Goal: Task Accomplishment & Management: Manage account settings

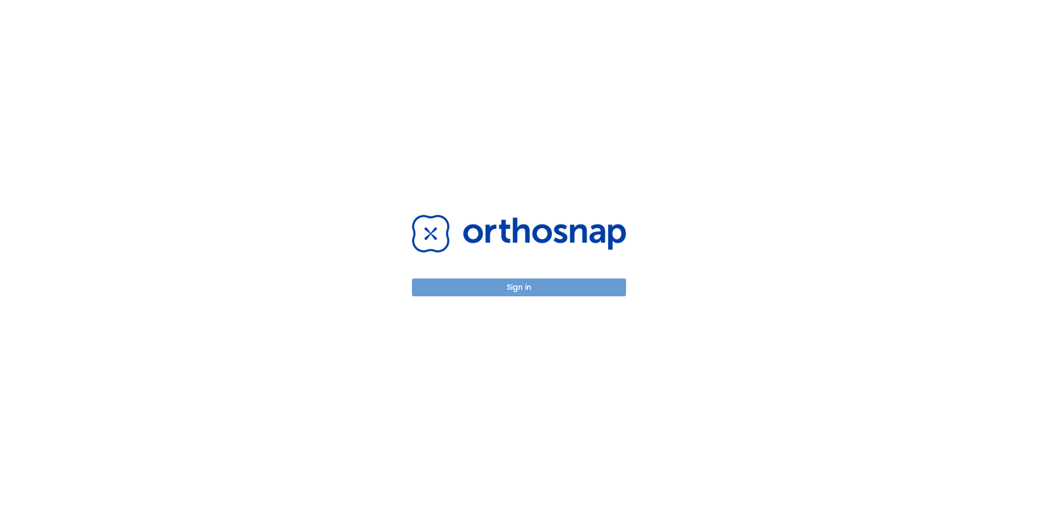
click at [521, 290] on button "Sign in" at bounding box center [519, 288] width 214 height 18
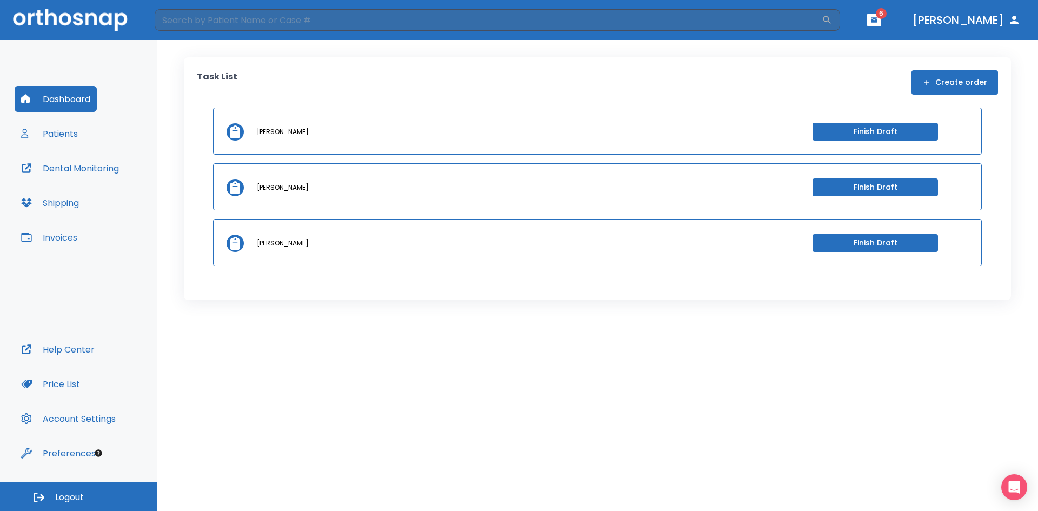
click at [70, 97] on button "Dashboard" at bounding box center [56, 99] width 82 height 26
click at [74, 129] on button "Patients" at bounding box center [50, 134] width 70 height 26
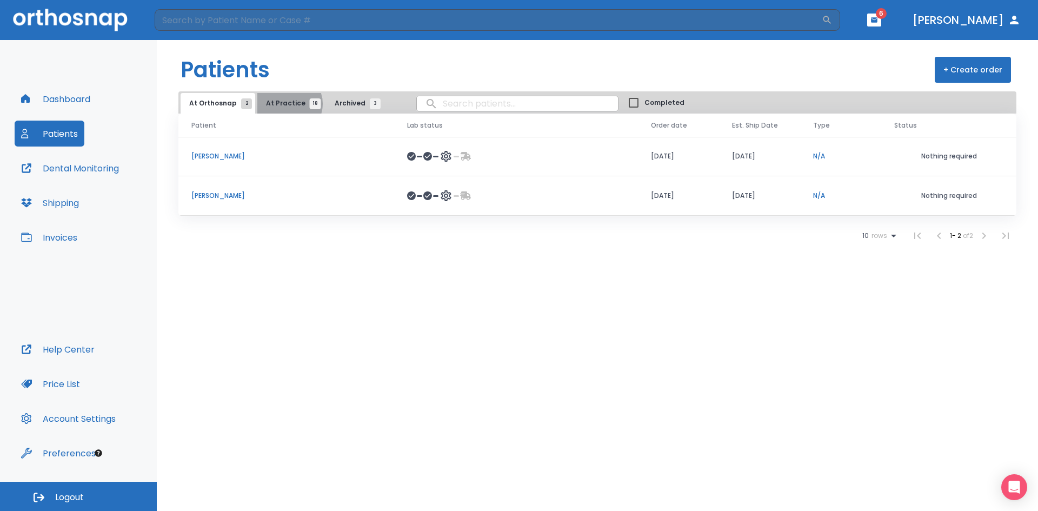
click at [285, 104] on span "At Practice 18" at bounding box center [290, 103] width 49 height 10
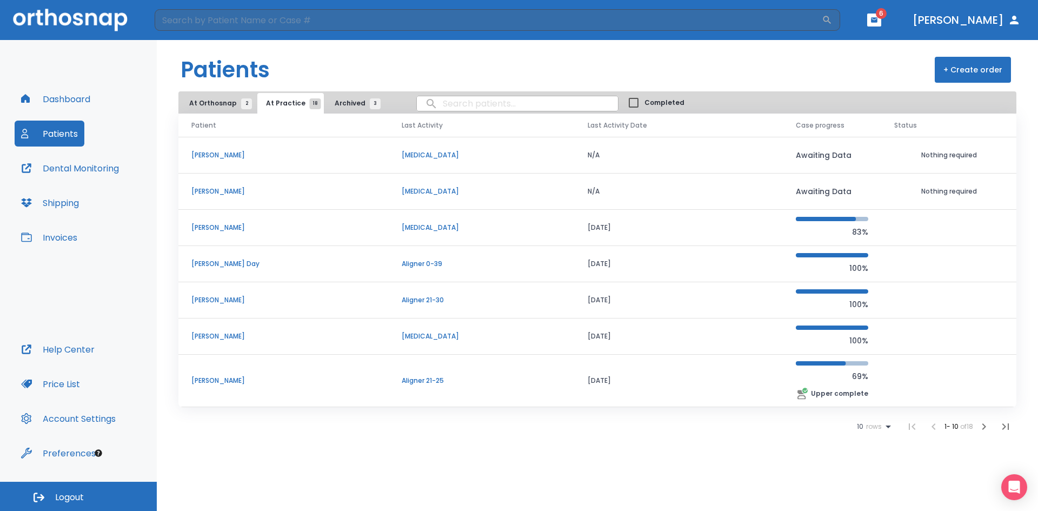
scroll to position [109, 0]
click at [985, 428] on icon "button" at bounding box center [984, 426] width 13 height 13
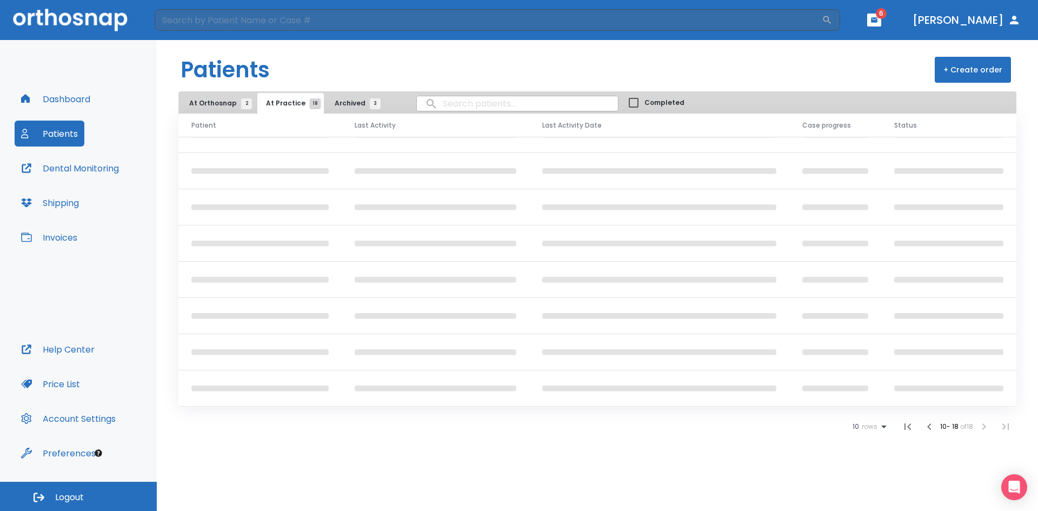
scroll to position [20, 0]
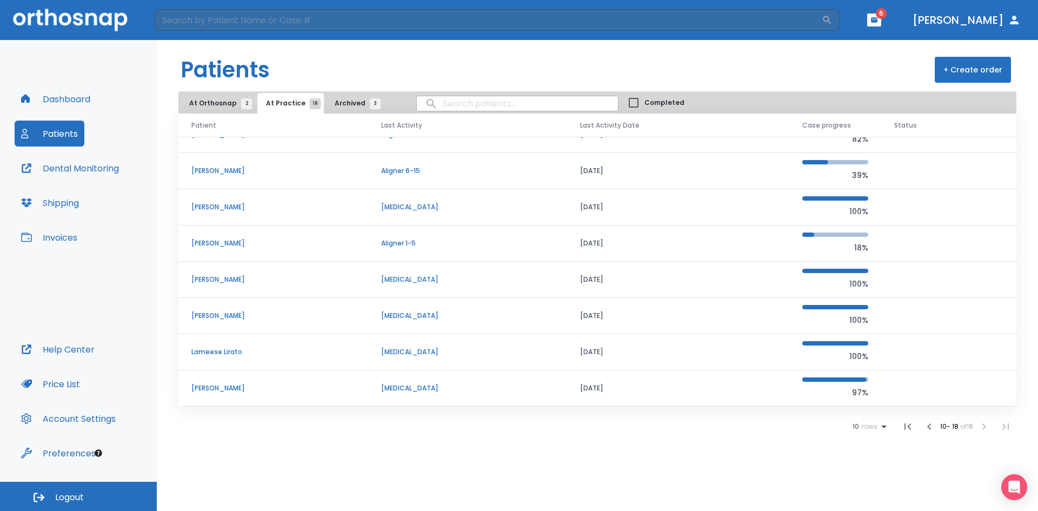
click at [237, 166] on p "[PERSON_NAME]" at bounding box center [273, 171] width 164 height 10
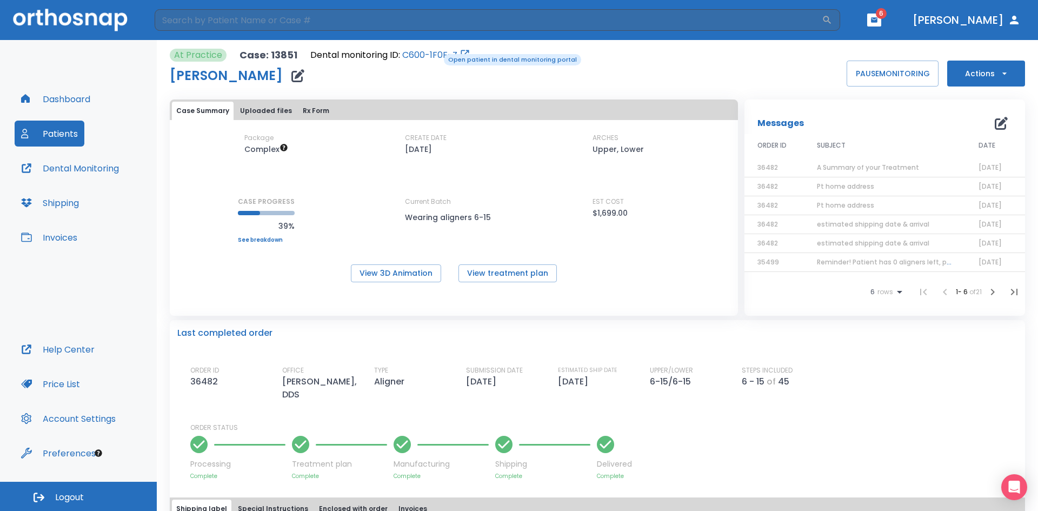
click at [436, 53] on link "C600-1F0F-Z" at bounding box center [429, 55] width 55 height 13
